Goal: Complete application form

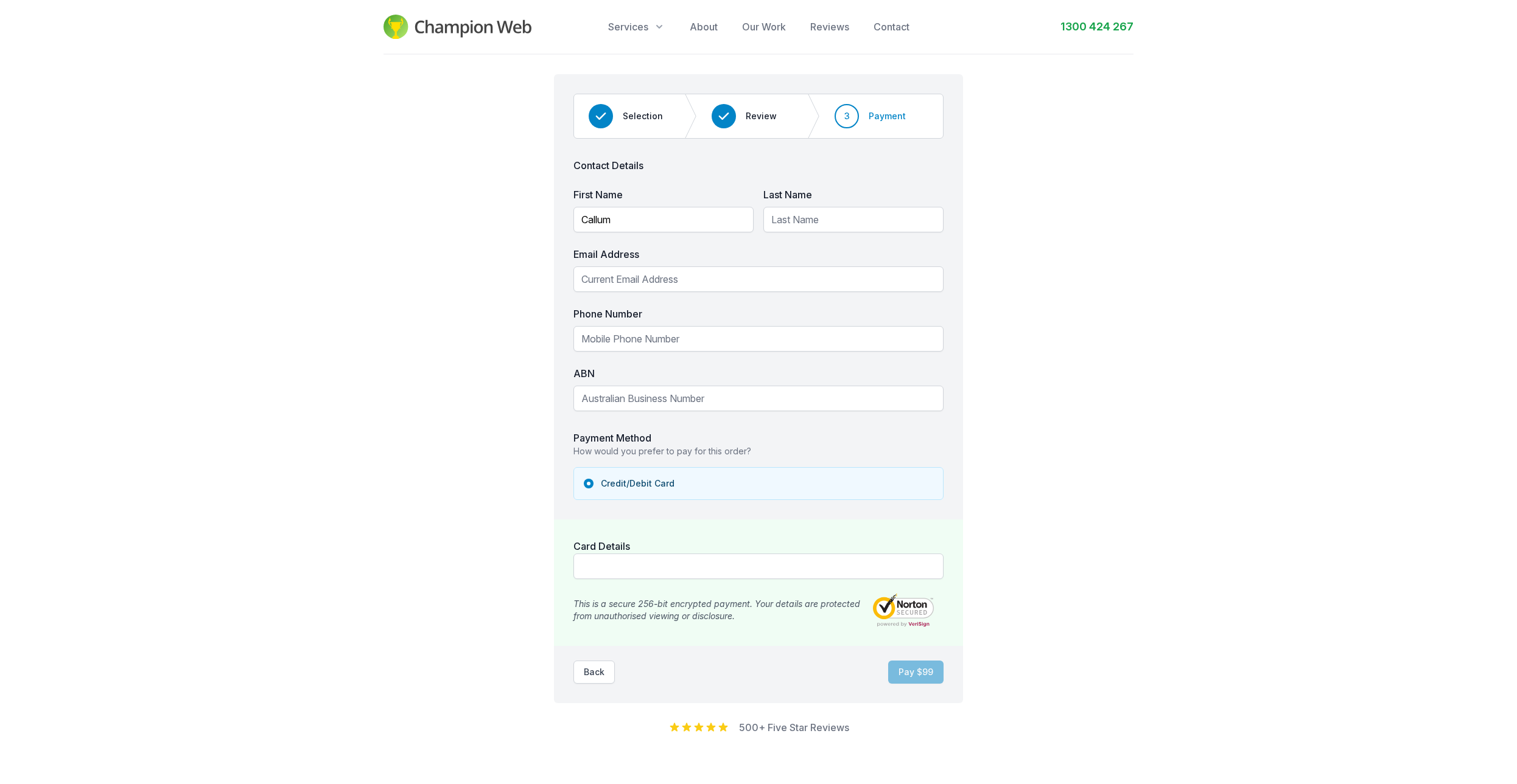
type input "Callum"
type input "[PERSON_NAME]"
type input "c"
type input "[EMAIL_ADDRESS][DOMAIN_NAME]"
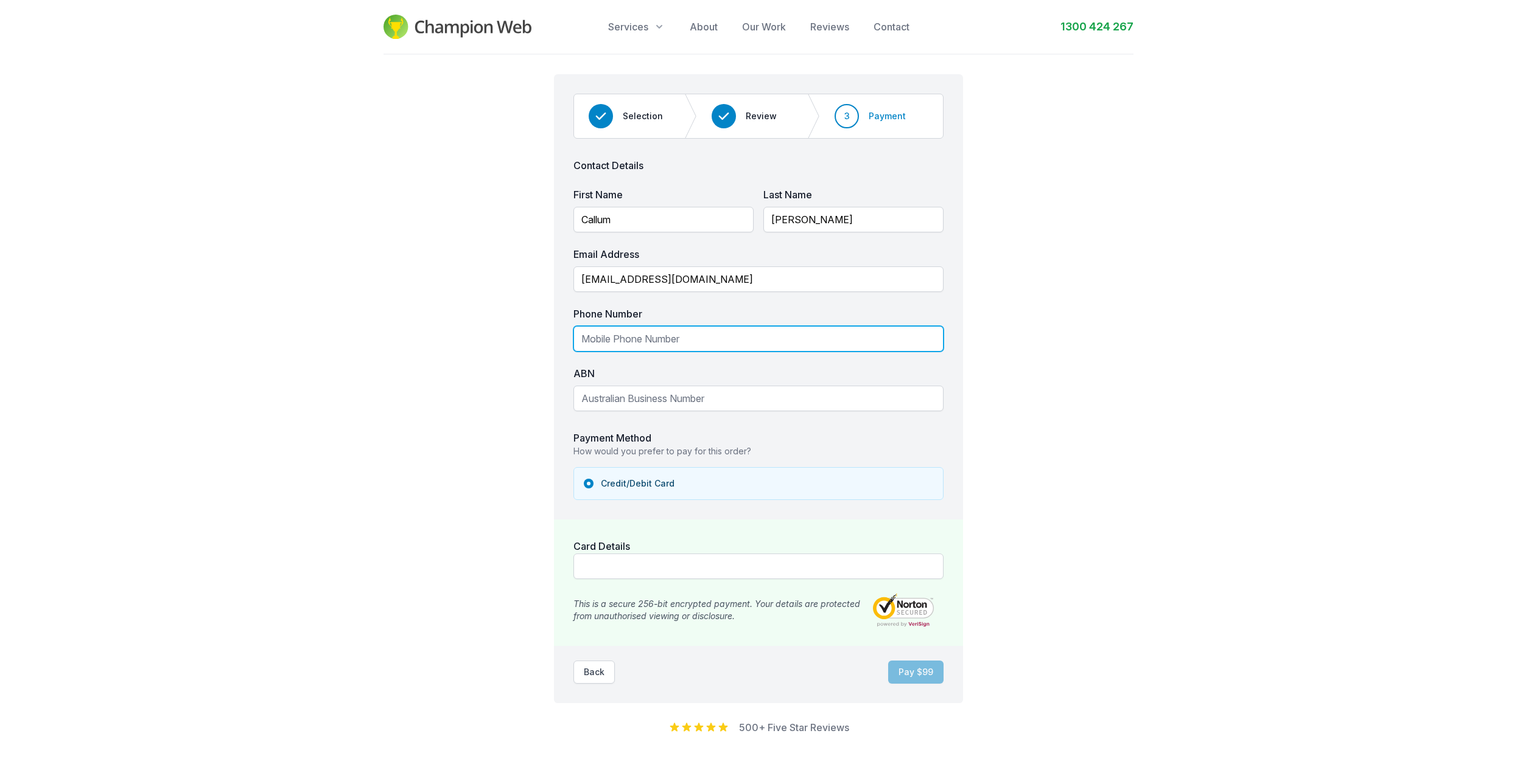
click at [657, 339] on input "Phone Number" at bounding box center [758, 339] width 370 height 26
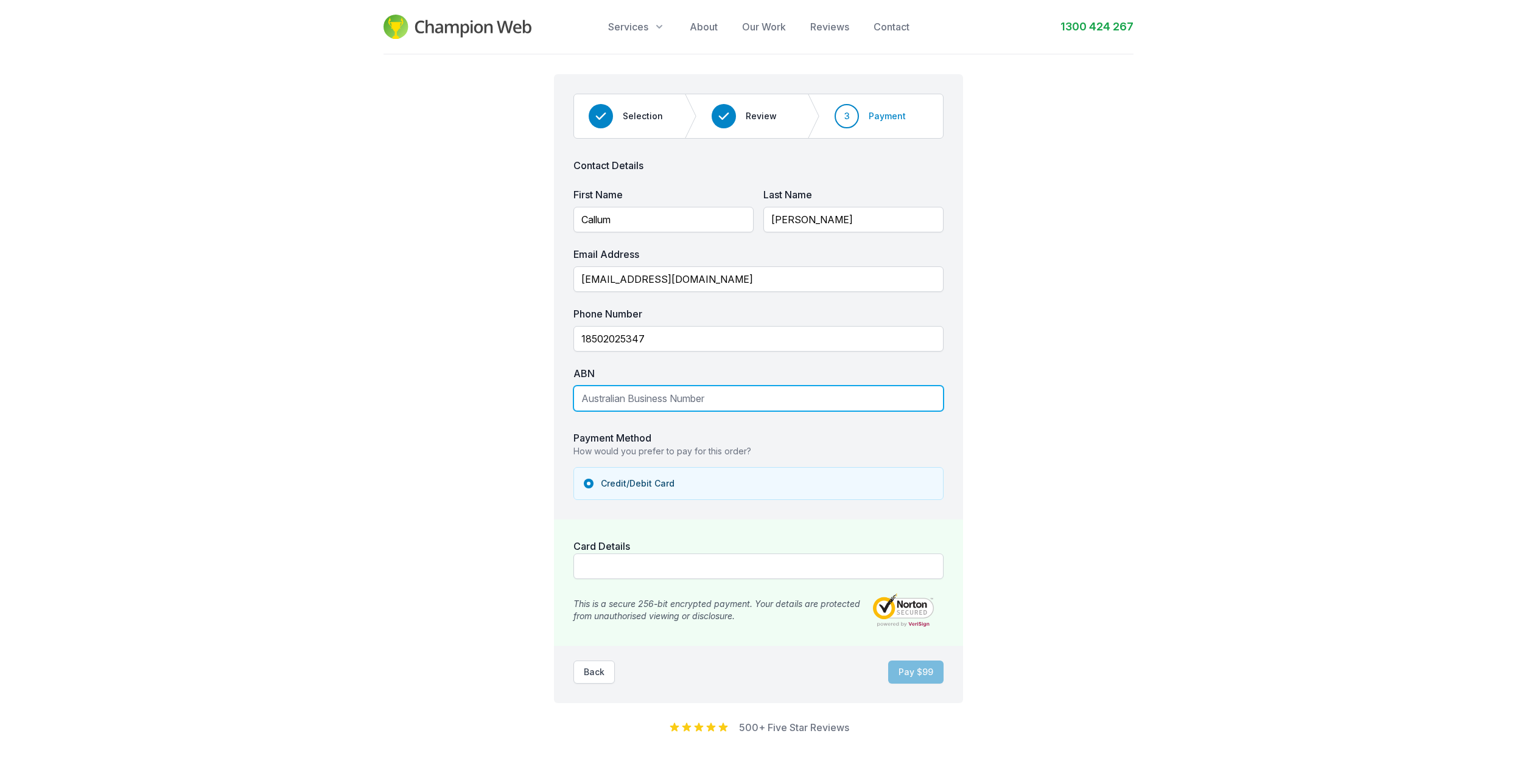
click at [686, 402] on input "ABN" at bounding box center [758, 399] width 370 height 26
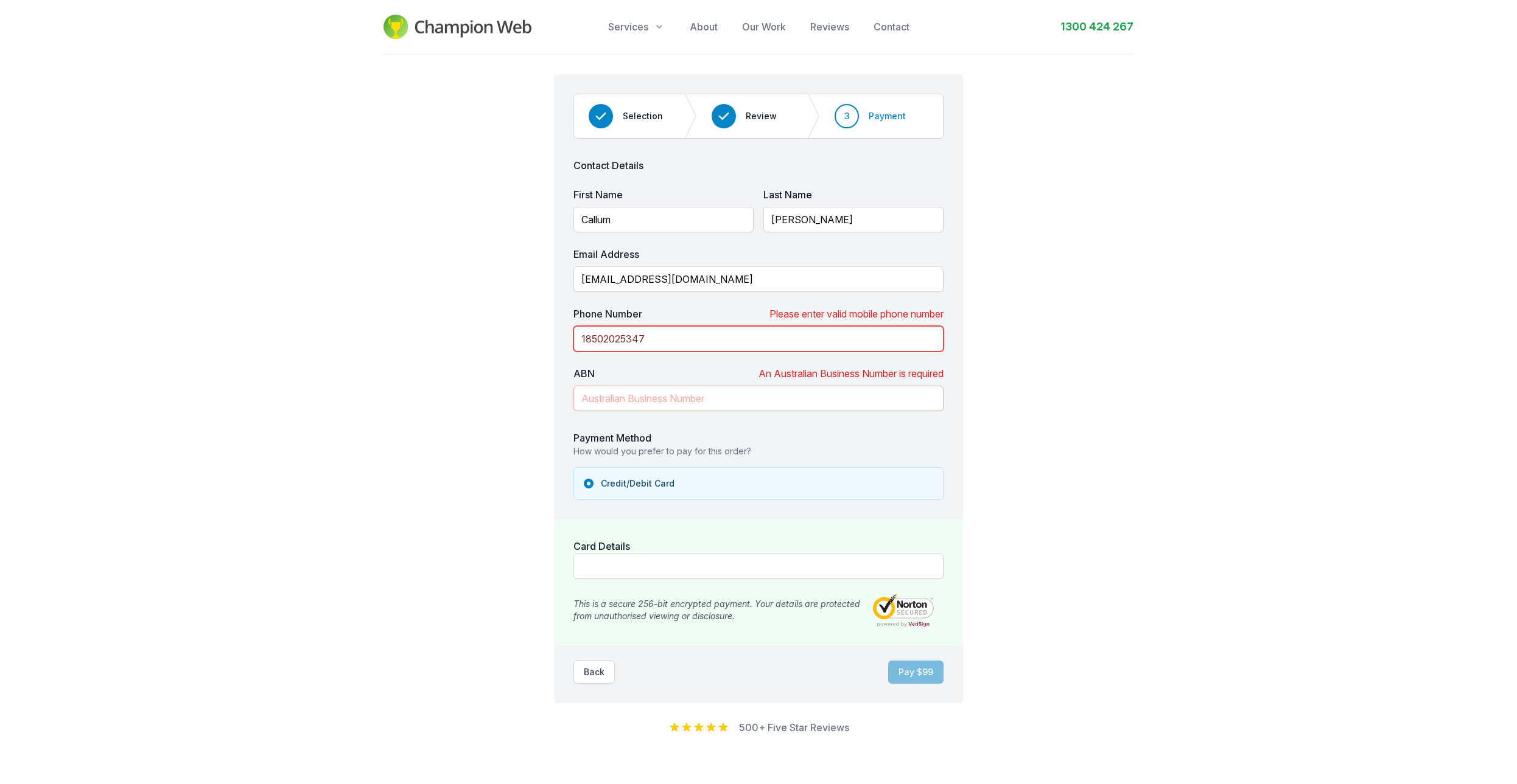
drag, startPoint x: 663, startPoint y: 338, endPoint x: 485, endPoint y: 320, distance: 178.9
click at [573, 327] on input "18502025347" at bounding box center [758, 339] width 370 height 26
type input "0410620100"
click at [1114, 401] on div "Step 3 of 3 Step 1 Step 2 Step 3 Selection Review 3 Payment Contact Details Fir…" at bounding box center [758, 383] width 1517 height 658
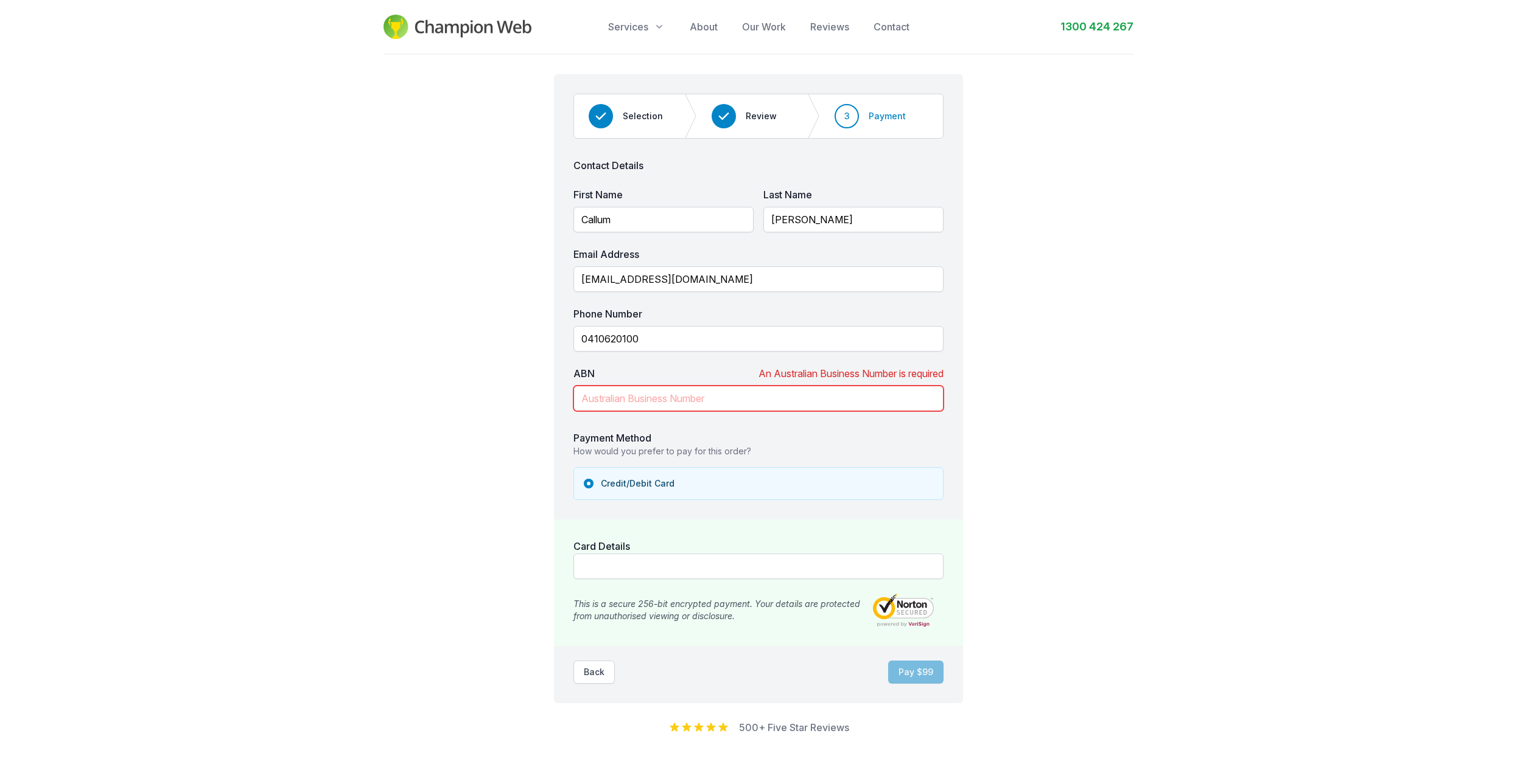
click at [695, 390] on input "ABN" at bounding box center [758, 399] width 370 height 26
click at [618, 398] on input "ABN" at bounding box center [758, 399] width 370 height 26
click at [642, 386] on input "ABN" at bounding box center [758, 399] width 370 height 26
paste input "46112461759"
type input "46112461759"
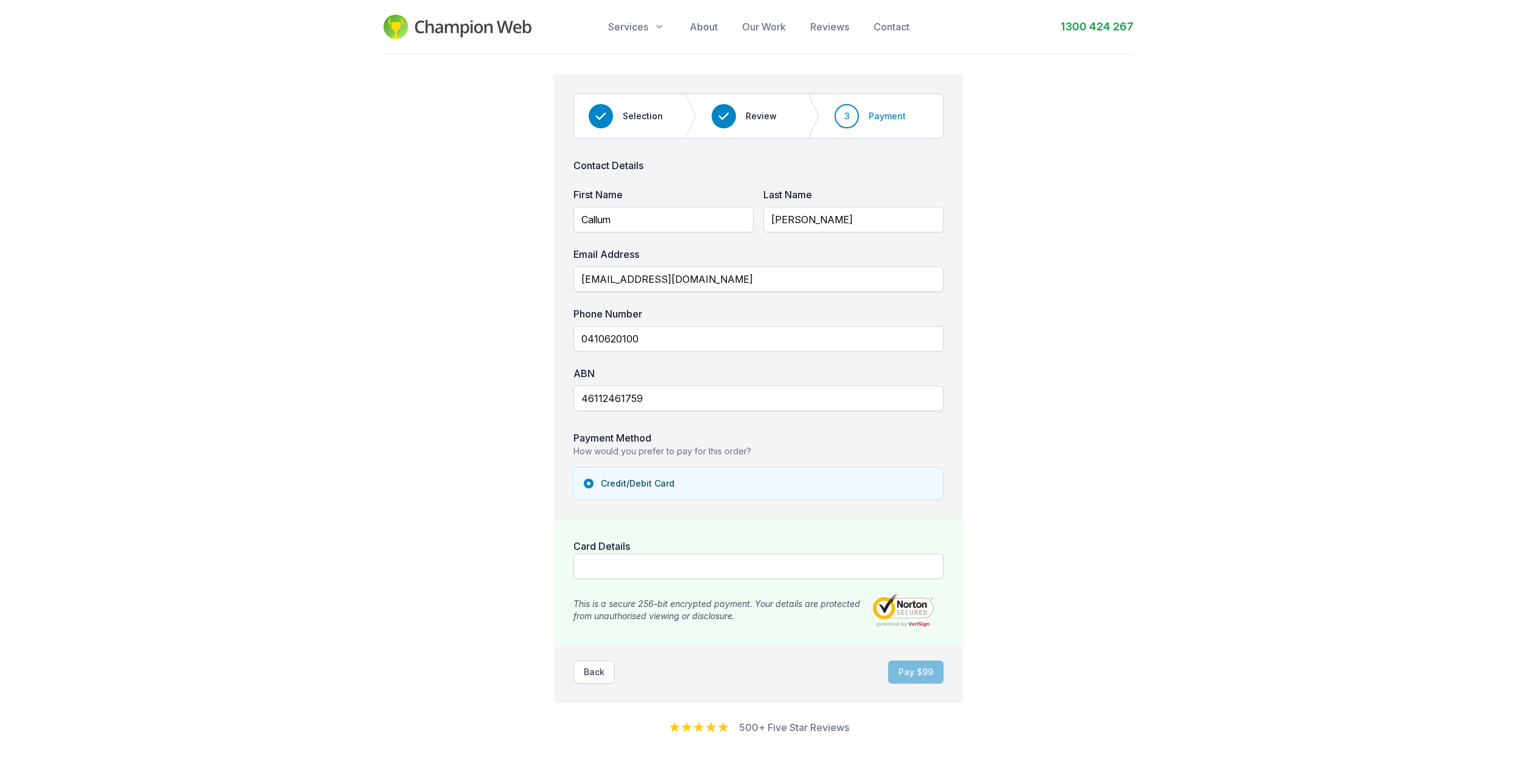
click at [1102, 359] on div "Step 3 of 3 Step 1 Step 2 Step 3 Selection Review 3 Payment Contact Details Fir…" at bounding box center [758, 383] width 1517 height 658
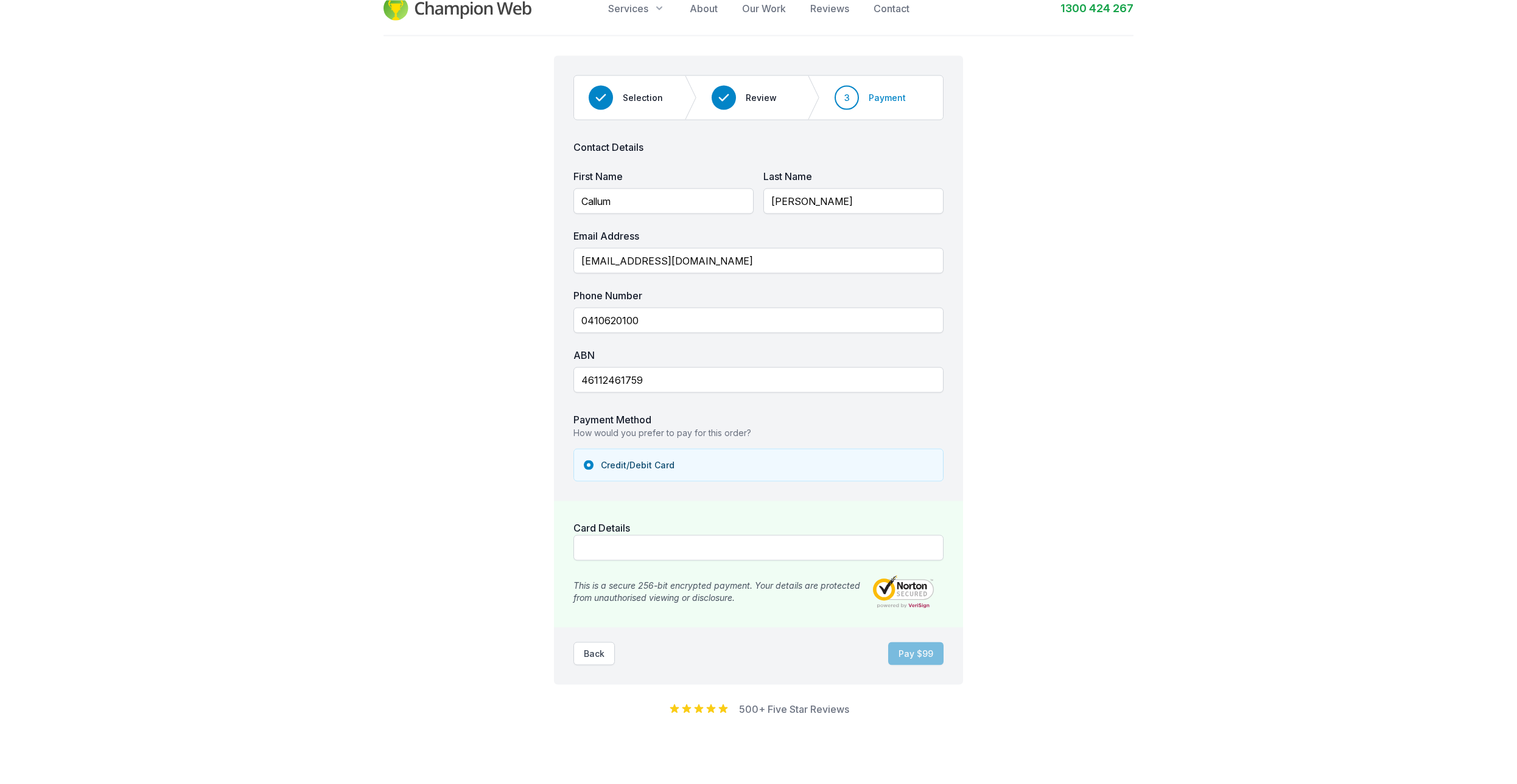
scroll to position [62, 0]
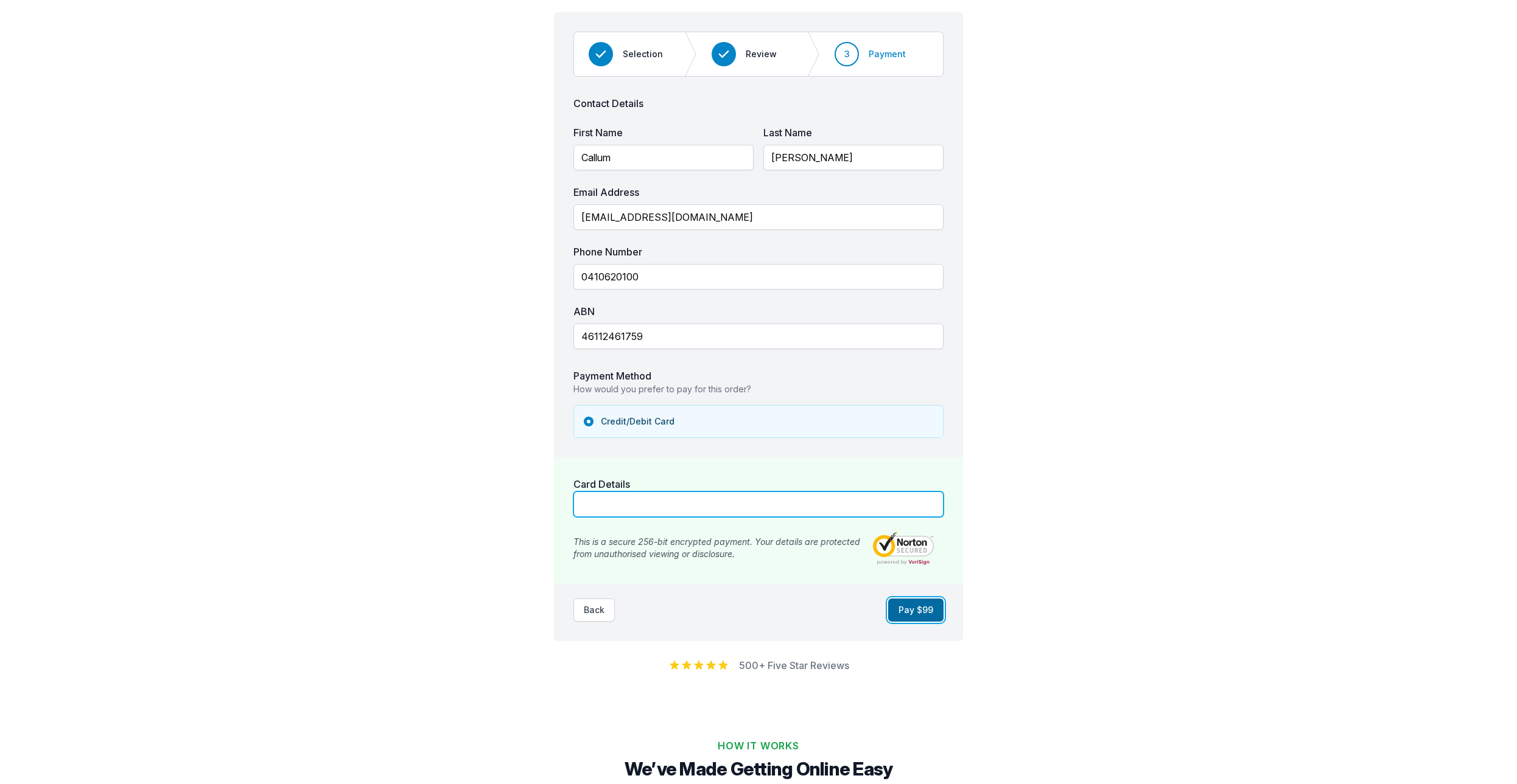
click at [918, 606] on button "Pay $ 99" at bounding box center [915, 610] width 55 height 23
